Goal: Navigation & Orientation: Find specific page/section

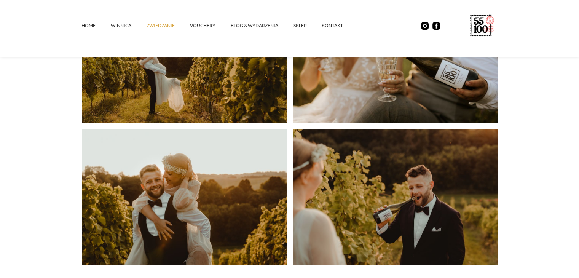
scroll to position [1767, 0]
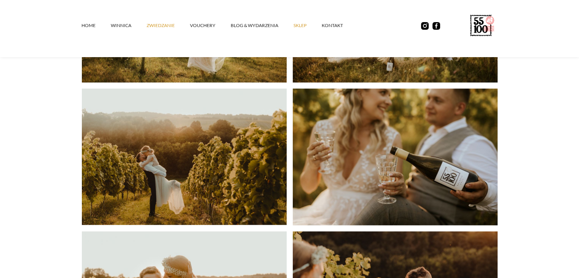
click at [302, 26] on link "SKLEP" at bounding box center [307, 25] width 28 height 23
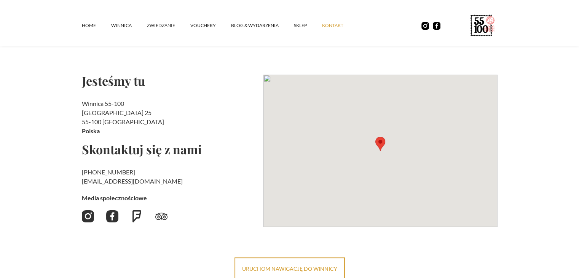
scroll to position [76, 0]
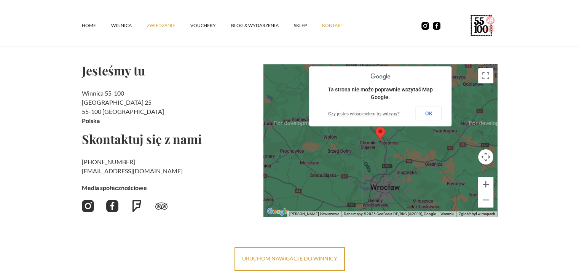
click at [160, 25] on link "ZWIEDZANIE" at bounding box center [168, 25] width 43 height 23
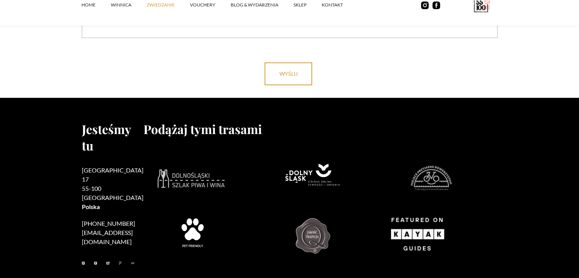
scroll to position [2434, 0]
